Goal: Communication & Community: Ask a question

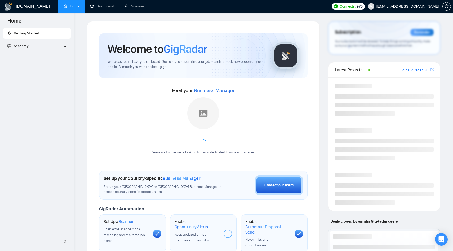
click at [430, 239] on div at bounding box center [384, 245] width 102 height 23
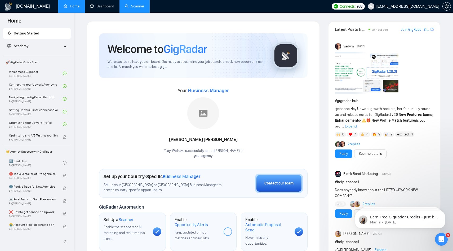
click at [125, 7] on link "Scanner" at bounding box center [135, 6] width 20 height 5
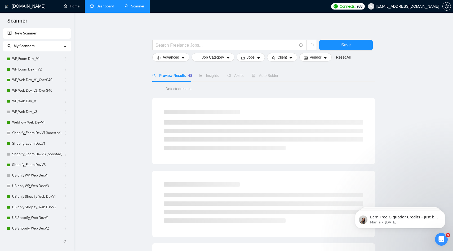
click at [99, 4] on link "Dashboard" at bounding box center [102, 6] width 24 height 5
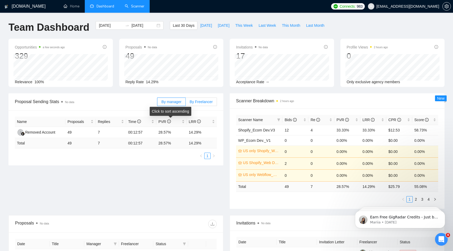
click at [202, 101] on span "By Freelancer" at bounding box center [201, 102] width 23 height 4
click at [186, 103] on input "By Freelancer" at bounding box center [186, 103] width 0 height 0
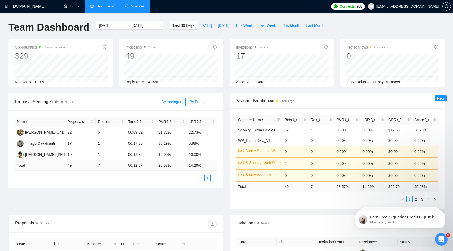
click at [173, 101] on span "By manager" at bounding box center [171, 102] width 20 height 4
click at [157, 103] on input "By manager" at bounding box center [157, 103] width 0 height 0
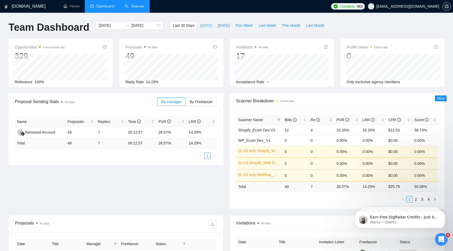
click at [201, 25] on span "[DATE]" at bounding box center [206, 26] width 12 height 6
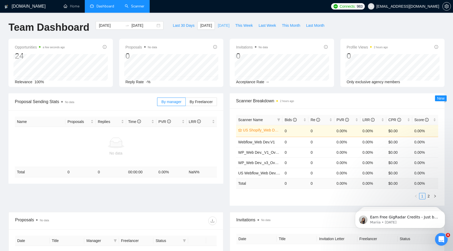
click at [221, 26] on span "[DATE]" at bounding box center [224, 26] width 12 height 6
type input "[DATE]"
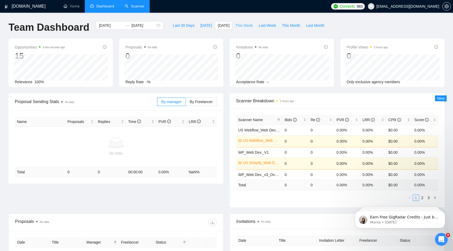
click at [244, 26] on span "This Week" at bounding box center [243, 26] width 17 height 6
type input "[DATE]"
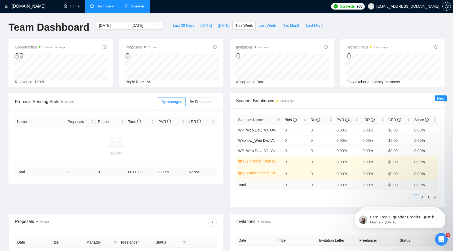
click at [204, 28] on button "[DATE]" at bounding box center [206, 25] width 17 height 8
type input "[DATE]"
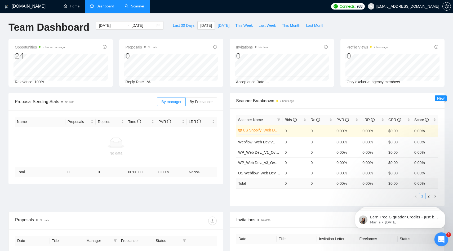
click at [438, 234] on div "Open Intercom Messenger" at bounding box center [440, 238] width 17 height 17
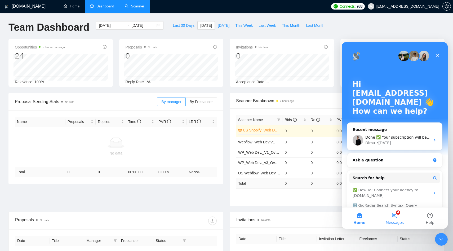
click at [400, 218] on button "4 Messages" at bounding box center [394, 218] width 35 height 21
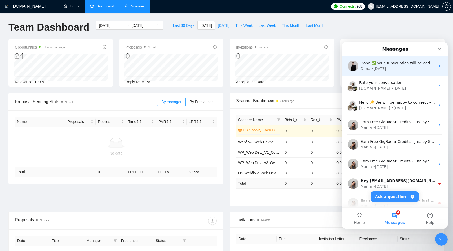
click at [376, 70] on div "• [DATE]" at bounding box center [379, 69] width 15 height 6
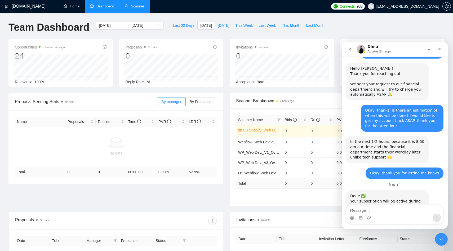
click at [385, 211] on textarea "Message…" at bounding box center [395, 209] width 97 height 9
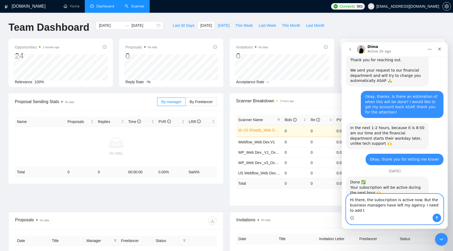
scroll to position [542, 0]
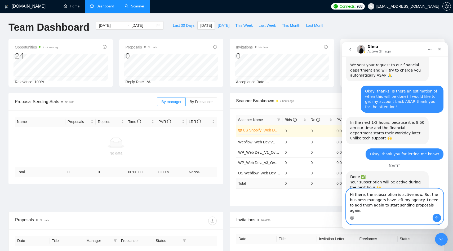
type textarea "Hi there, the subscription is active now. But the business managers have left m…"
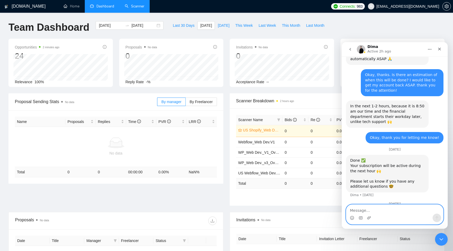
scroll to position [570, 0]
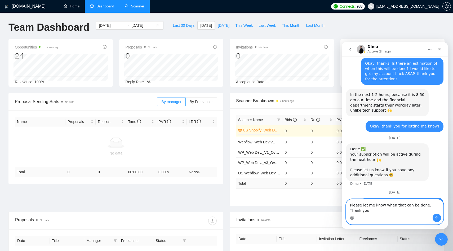
type textarea "Please let me know when that can be done. Thank you!"
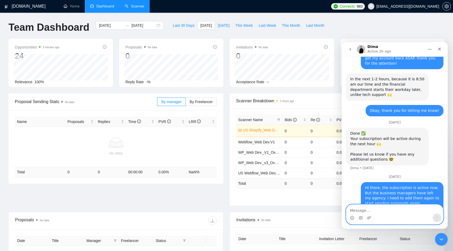
scroll to position [587, 0]
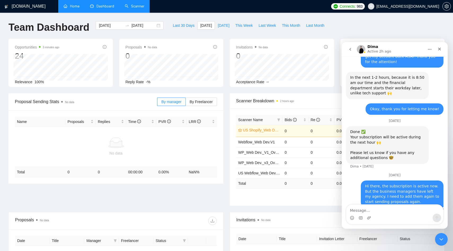
click at [77, 4] on link "Home" at bounding box center [72, 6] width 16 height 5
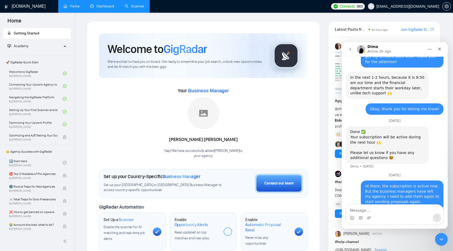
click at [188, 122] on div at bounding box center [203, 113] width 32 height 32
click at [204, 128] on img at bounding box center [204, 113] width 32 height 32
drag, startPoint x: 204, startPoint y: 128, endPoint x: 200, endPoint y: 95, distance: 33.4
click at [200, 95] on div "Your Business Manager [PERSON_NAME]! We have successfully added [PERSON_NAME] t…" at bounding box center [203, 122] width 209 height 72
click at [439, 49] on icon "Close" at bounding box center [440, 49] width 4 height 4
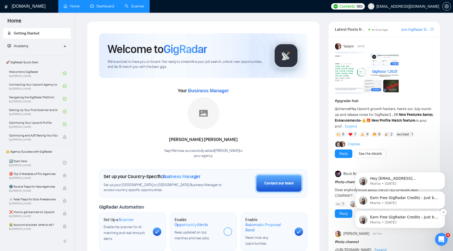
click at [409, 217] on p "Earn Free GigRadar Credits - Just by Sharing Your Story! 💬 Want more credits fo…" at bounding box center [404, 217] width 68 height 5
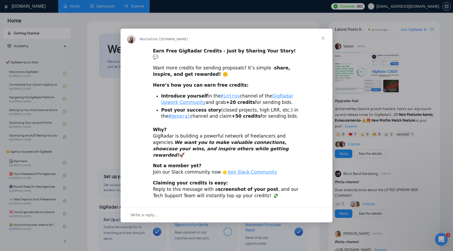
click at [330, 44] on span "Close" at bounding box center [323, 38] width 19 height 19
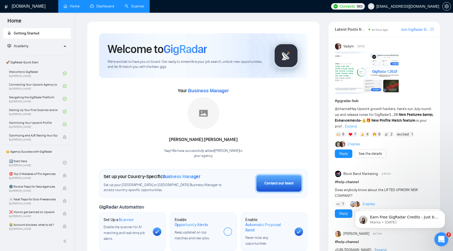
click at [439, 233] on div "Open Intercom Messenger" at bounding box center [440, 238] width 17 height 17
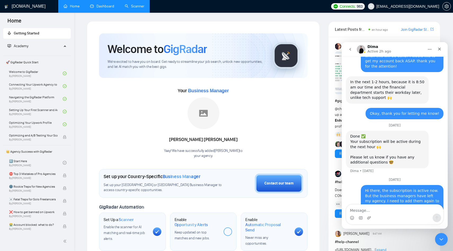
scroll to position [587, 0]
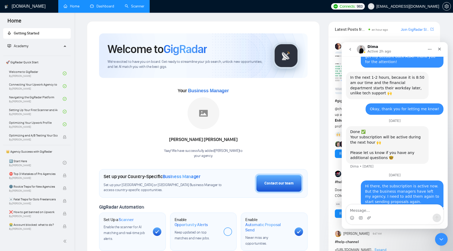
click at [345, 49] on nav "Dima Active 2h ago" at bounding box center [395, 49] width 106 height 14
click at [348, 49] on button "go back" at bounding box center [350, 49] width 10 height 10
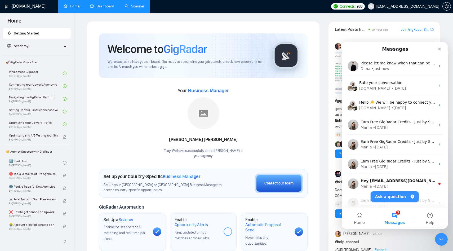
click at [398, 193] on button "Ask a question" at bounding box center [395, 196] width 48 height 11
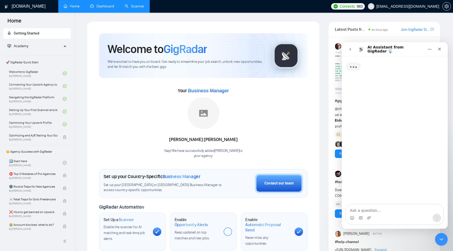
click at [402, 213] on textarea "Ask a question…" at bounding box center [395, 209] width 97 height 9
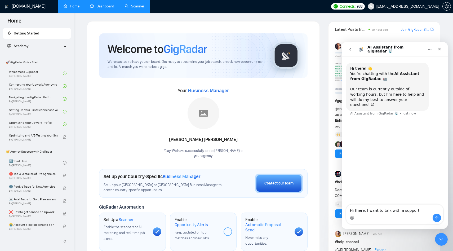
type textarea "Hi there, I want to talk with a support"
